Goal: Task Accomplishment & Management: Use online tool/utility

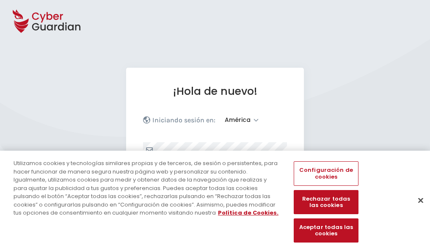
select select "América"
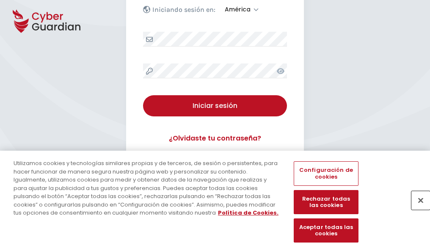
click at [417, 209] on button "Cerrar" at bounding box center [421, 200] width 19 height 19
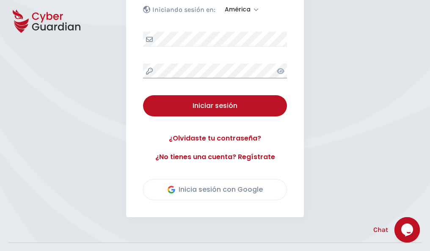
scroll to position [192, 0]
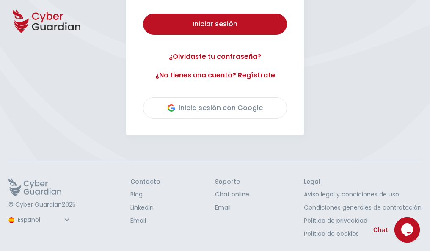
click at [143, 14] on button "Iniciar sesión" at bounding box center [215, 24] width 144 height 21
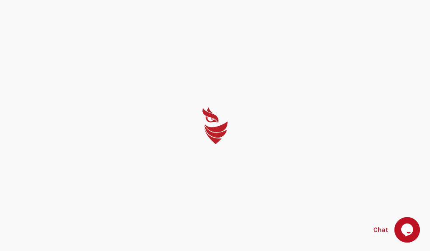
scroll to position [0, 0]
select select "English"
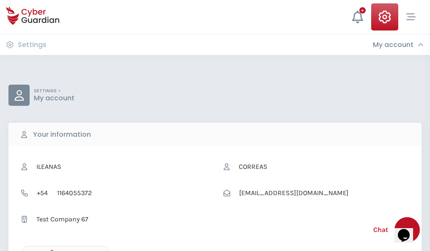
click at [50, 250] on icon "button" at bounding box center [49, 253] width 7 height 7
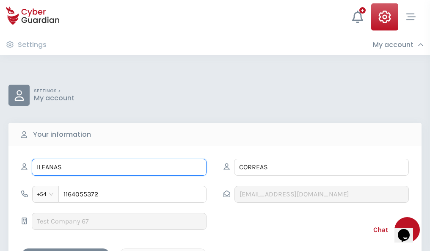
click at [119, 167] on input "ILEANAS" at bounding box center [119, 167] width 175 height 17
type input "I"
type input "Jose"
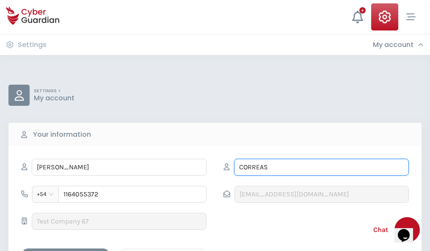
click at [322, 167] on input "CORREAS" at bounding box center [321, 167] width 175 height 17
type input "C"
type input "Andreu"
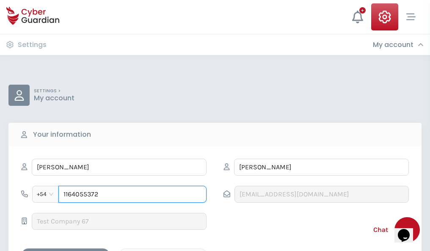
click at [133, 194] on input "1164055372" at bounding box center [132, 194] width 148 height 17
type input "1"
type input "4900025038"
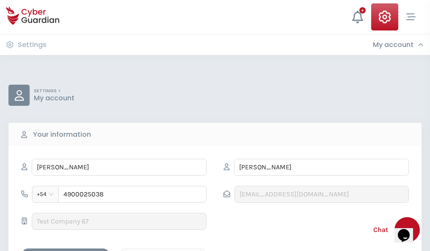
click at [163, 251] on div "Cancel" at bounding box center [162, 256] width 75 height 11
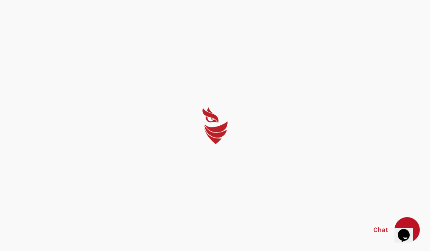
select select "English"
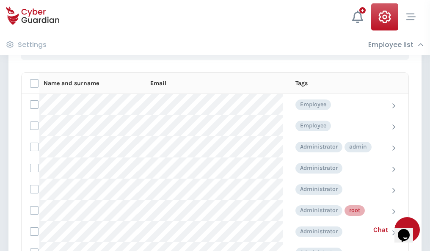
scroll to position [426, 0]
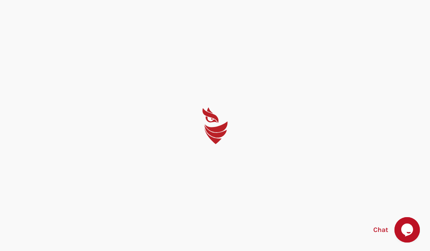
select select "English"
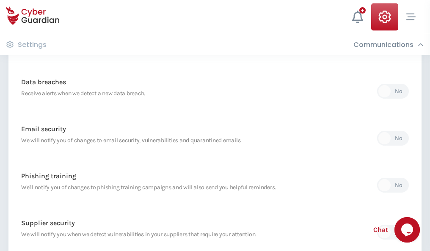
scroll to position [446, 0]
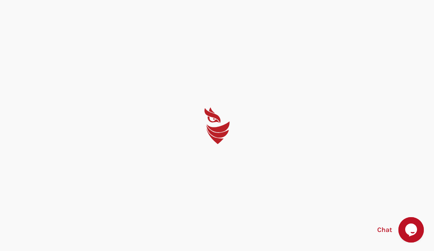
select select "English"
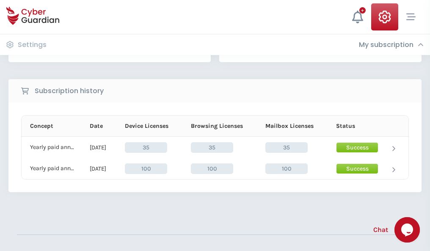
scroll to position [236, 0]
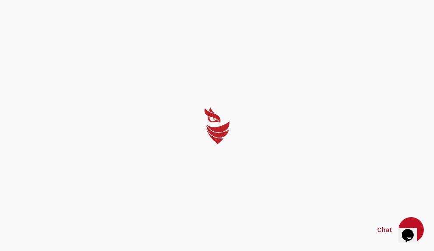
select select "English"
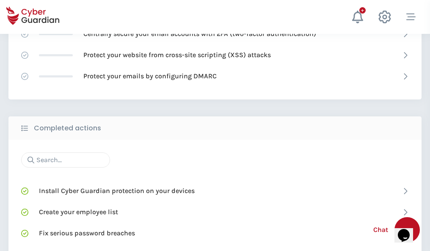
scroll to position [564, 0]
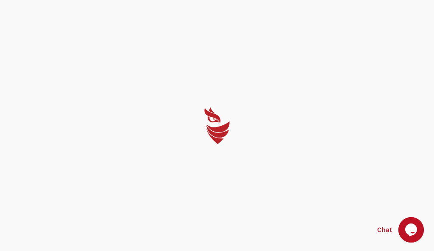
select select "English"
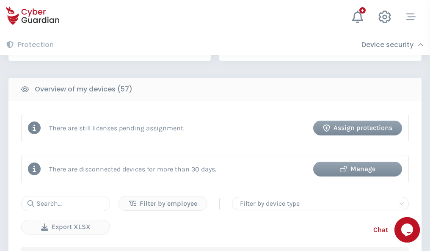
scroll to position [821, 0]
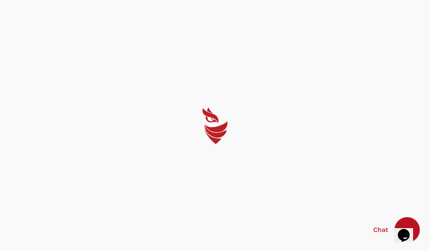
select select "English"
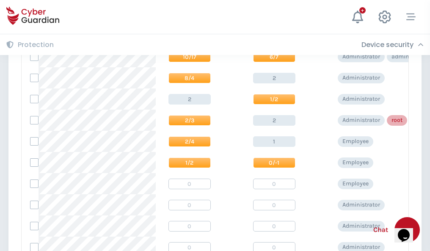
scroll to position [427, 0]
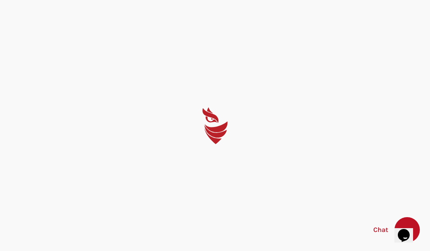
select select "English"
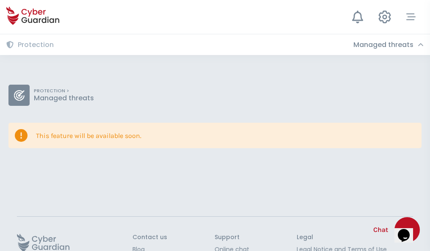
scroll to position [55, 0]
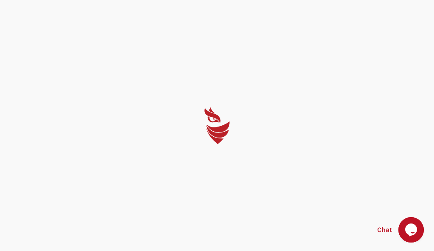
select select "English"
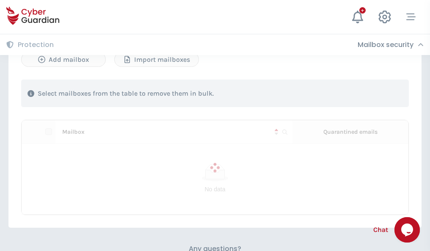
scroll to position [363, 0]
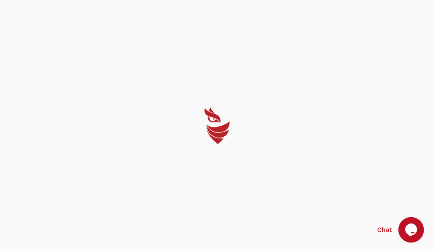
select select "English"
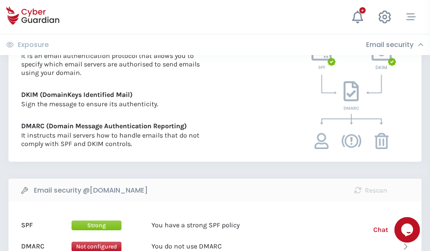
scroll to position [457, 0]
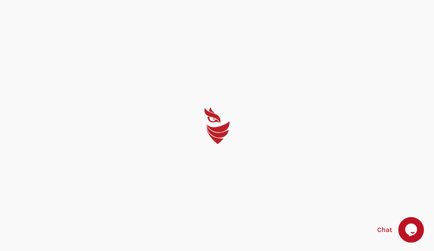
select select "English"
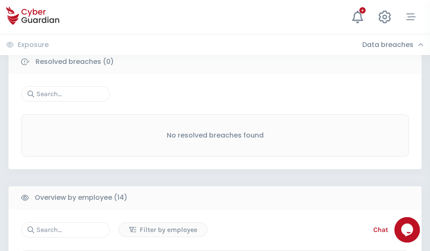
scroll to position [765, 0]
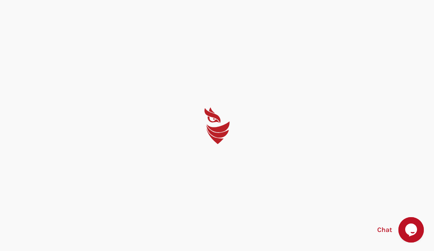
select select "English"
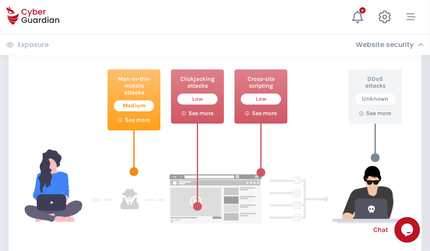
scroll to position [461, 0]
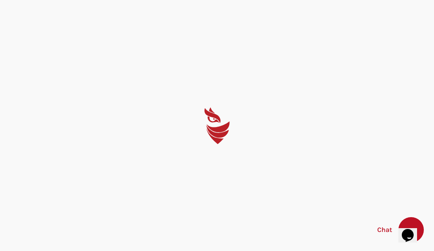
select select "English"
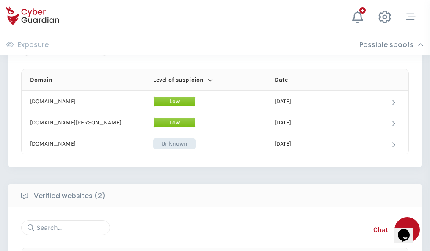
scroll to position [508, 0]
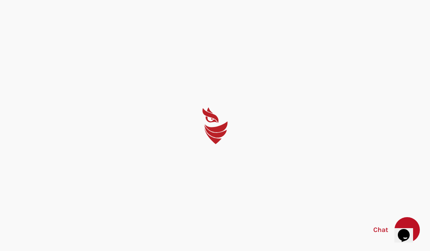
select select "English"
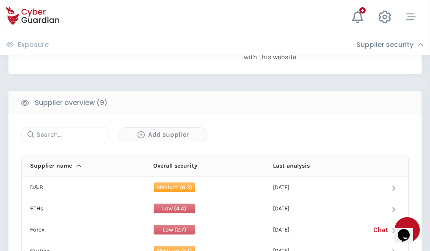
scroll to position [591, 0]
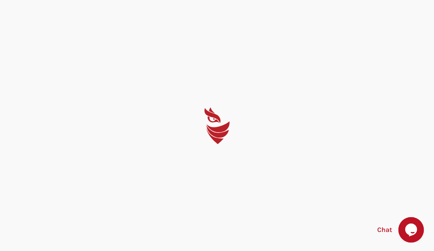
select select "English"
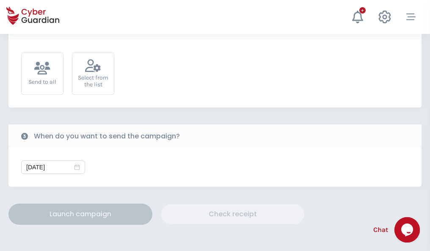
scroll to position [310, 0]
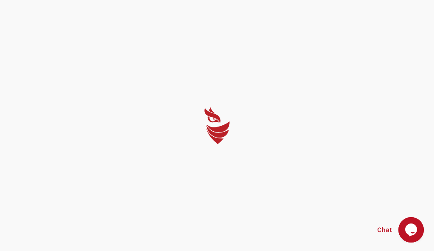
select select "English"
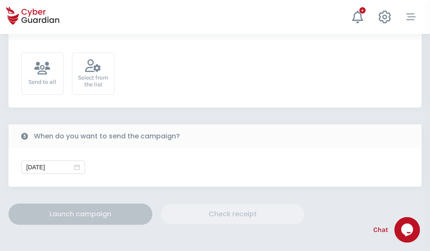
scroll to position [310, 0]
